Goal: Browse casually

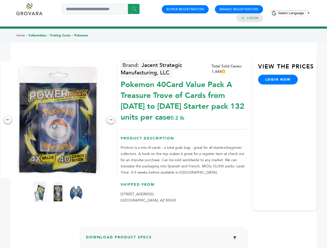
click at [294, 13] on span "Select Language" at bounding box center [291, 13] width 26 height 4
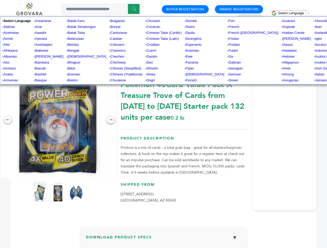
click at [58, 120] on img at bounding box center [58, 120] width 116 height 116
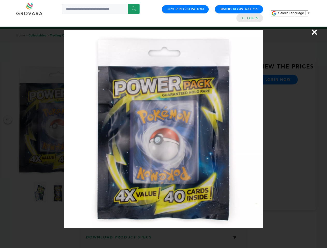
click at [8, 120] on div "×" at bounding box center [163, 124] width 327 height 248
